Goal: Use online tool/utility: Utilize a website feature to perform a specific function

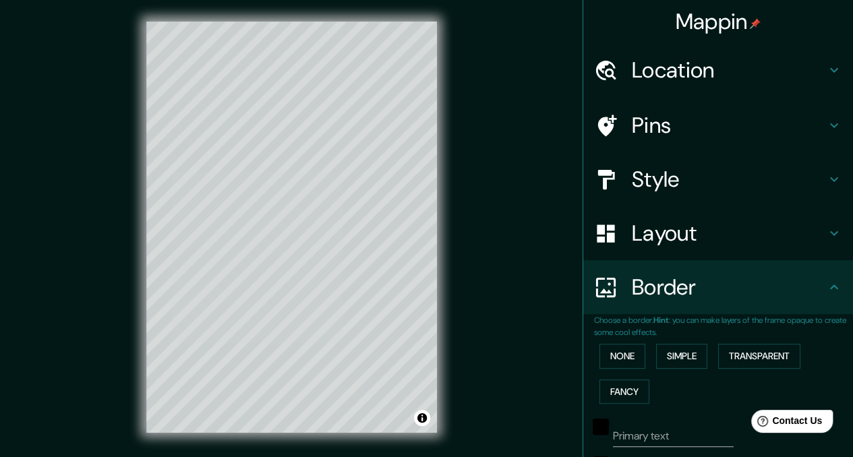
click at [696, 73] on h4 "Location" at bounding box center [729, 70] width 194 height 27
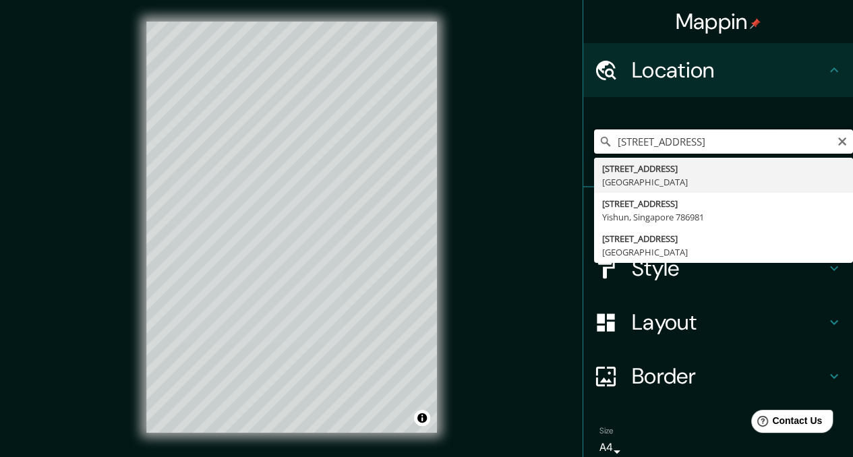
click at [699, 142] on input "[STREET_ADDRESS]" at bounding box center [723, 141] width 259 height 24
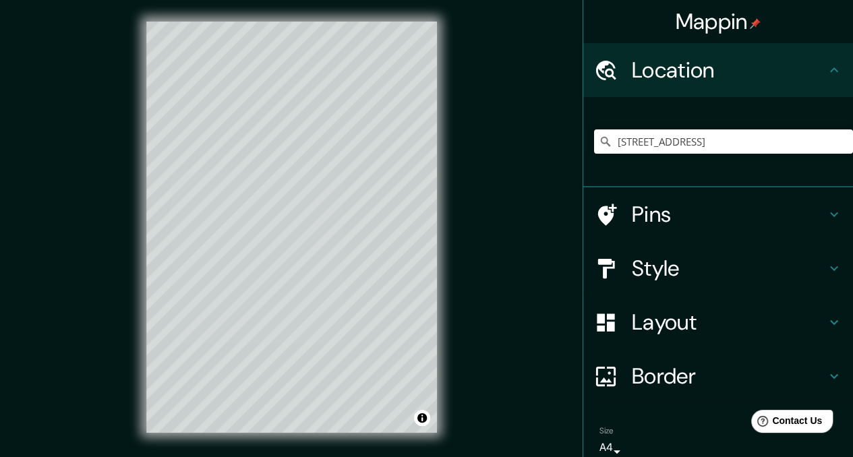
click at [656, 223] on h4 "Pins" at bounding box center [729, 214] width 194 height 27
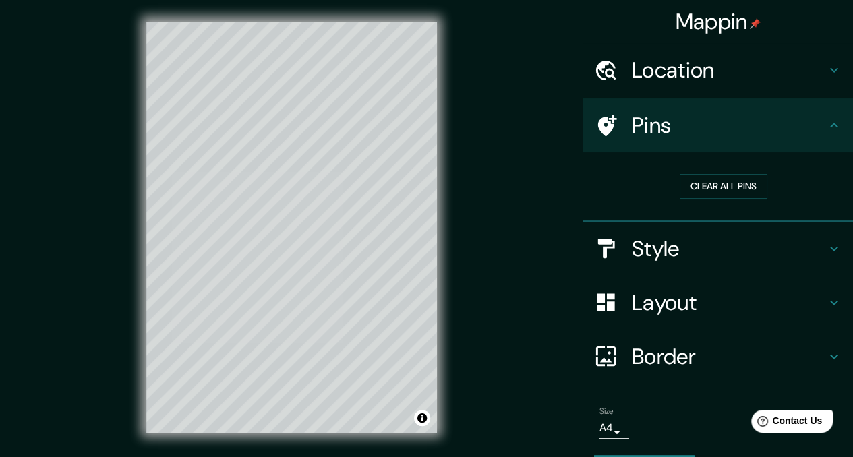
click at [667, 60] on h4 "Location" at bounding box center [729, 70] width 194 height 27
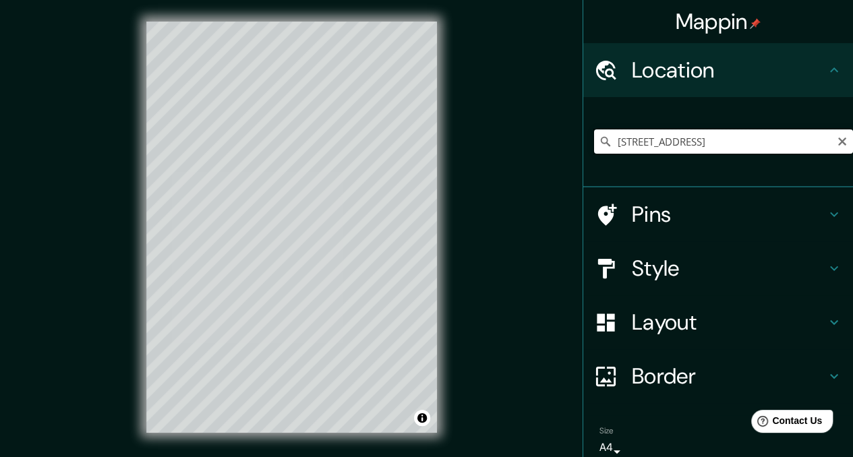
click at [666, 131] on input "[STREET_ADDRESS]" at bounding box center [723, 141] width 259 height 24
click at [720, 146] on input "[STREET_ADDRESS]" at bounding box center [723, 141] width 259 height 24
click at [702, 144] on input "[STREET_ADDRESS]" at bounding box center [723, 141] width 259 height 24
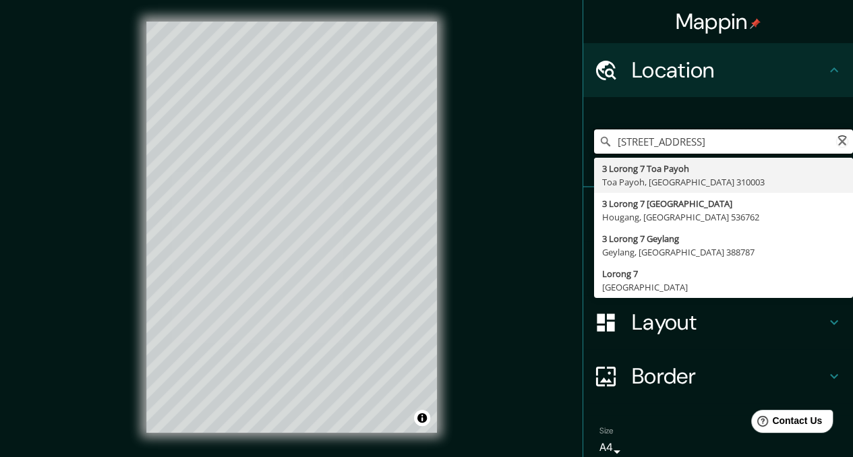
paste input "7"
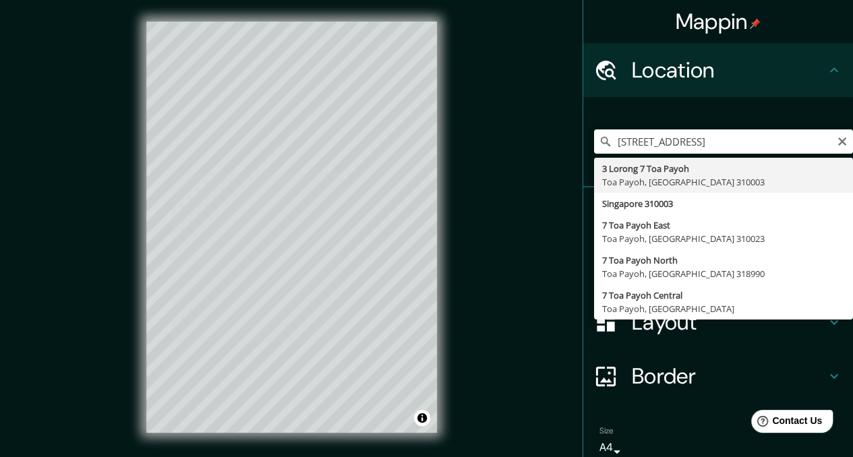
type input "[STREET_ADDRESS]"
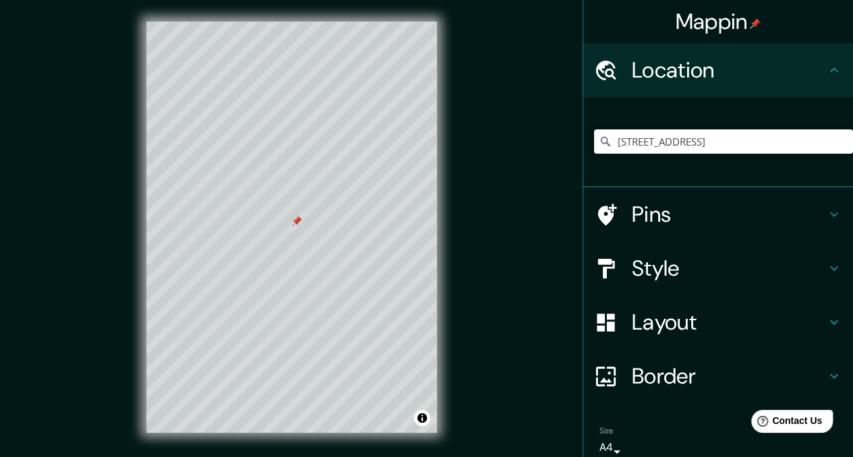
click at [299, 220] on div at bounding box center [296, 221] width 11 height 11
